Goal: Information Seeking & Learning: Learn about a topic

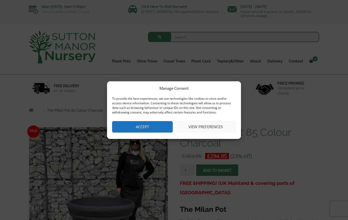
click at [157, 129] on button "Accept" at bounding box center [142, 126] width 61 height 11
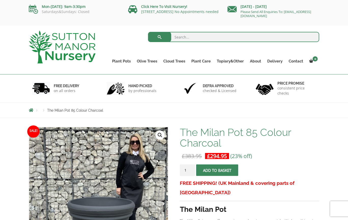
click at [0, 0] on link "Resin Bonded Pots" at bounding box center [0, 0] width 0 height 0
click at [190, 40] on input "search" at bounding box center [233, 37] width 171 height 10
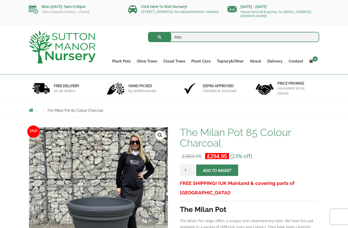
type input "Pots"
click at [159, 37] on button "submit" at bounding box center [159, 37] width 23 height 10
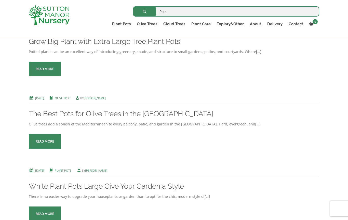
scroll to position [814, 0]
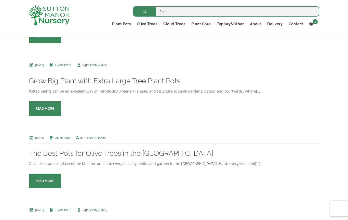
click at [45, 108] on span at bounding box center [45, 108] width 0 height 0
